Goal: Information Seeking & Learning: Check status

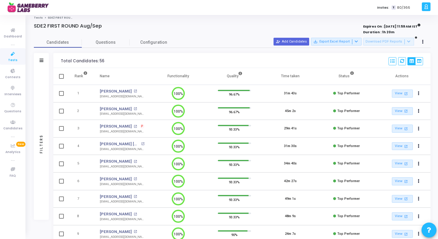
click at [141, 126] on span "P" at bounding box center [142, 126] width 2 height 5
click at [116, 127] on div at bounding box center [219, 119] width 438 height 239
click at [116, 127] on link "[PERSON_NAME]" at bounding box center [116, 126] width 32 height 6
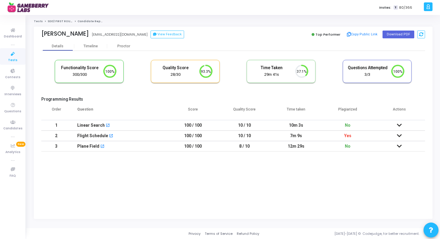
click at [400, 134] on icon at bounding box center [399, 136] width 5 height 4
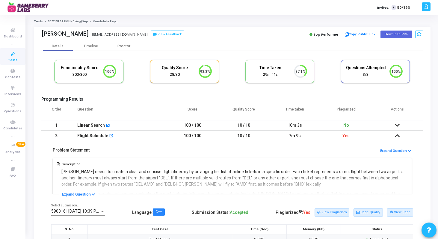
click at [58, 21] on link "SDE2 FIRST ROUND Aug/Sep" at bounding box center [68, 21] width 40 height 4
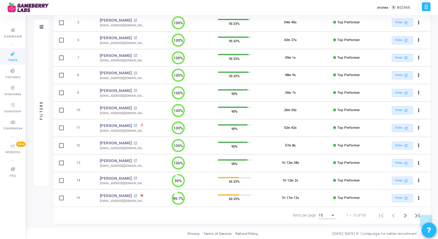
click at [318, 217] on div "Items per page: 15" at bounding box center [313, 215] width 45 height 16
click at [328, 213] on div "15" at bounding box center [324, 215] width 11 height 4
click at [324, 210] on span "50" at bounding box center [327, 212] width 17 height 11
